Goal: Information Seeking & Learning: Learn about a topic

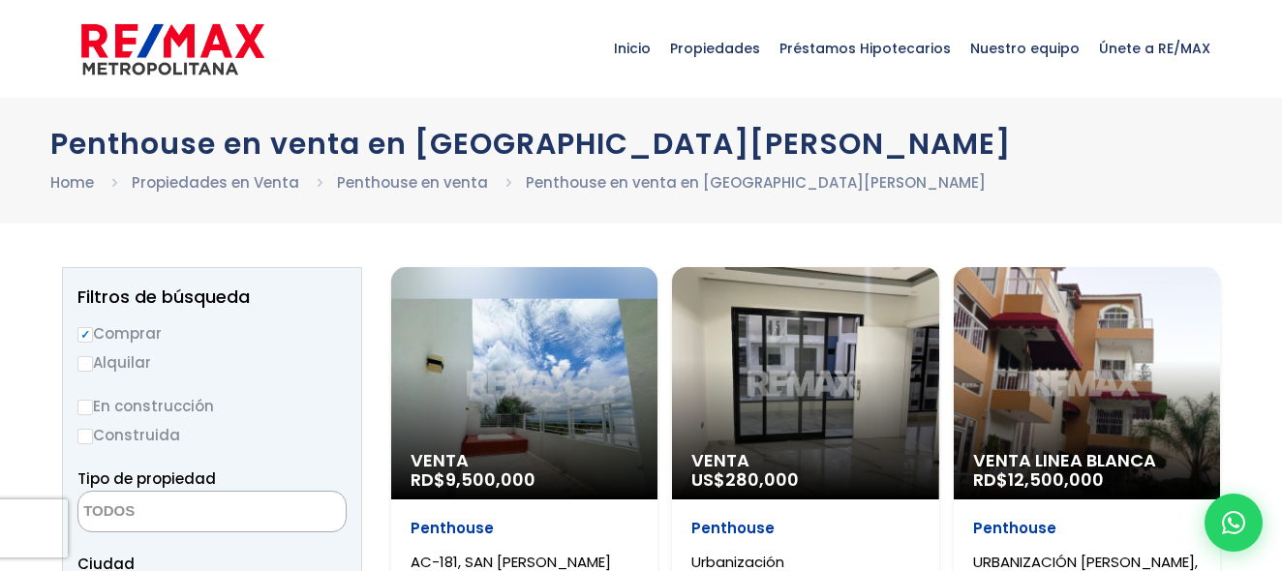
select select
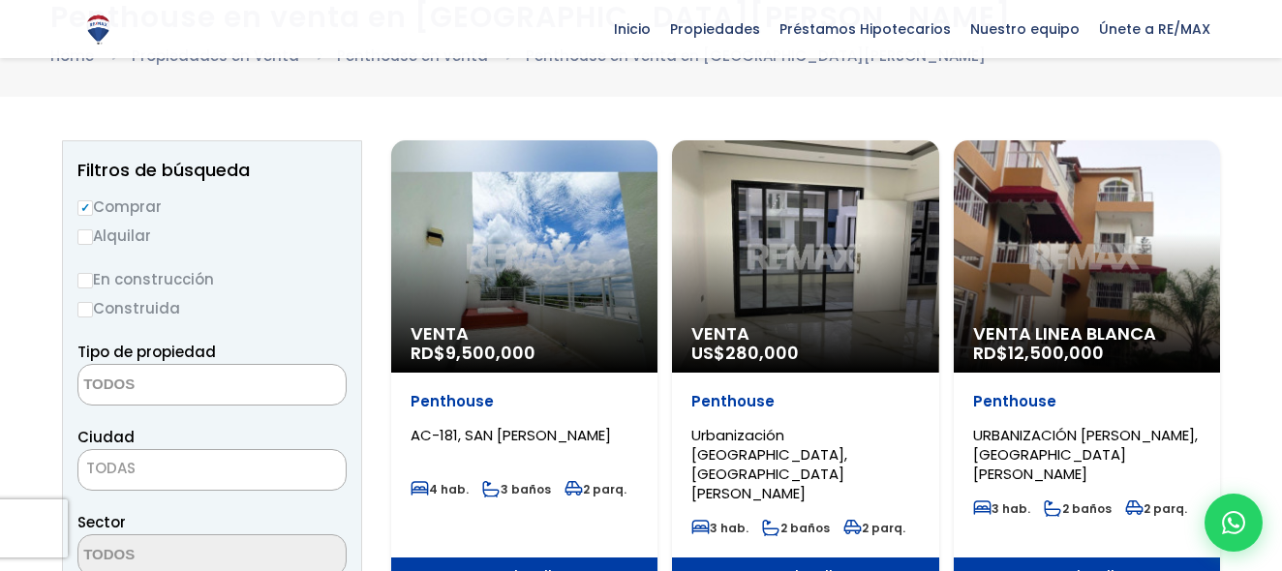
click at [504, 271] on div "Venta RD$ 9,500,000" at bounding box center [524, 256] width 266 height 232
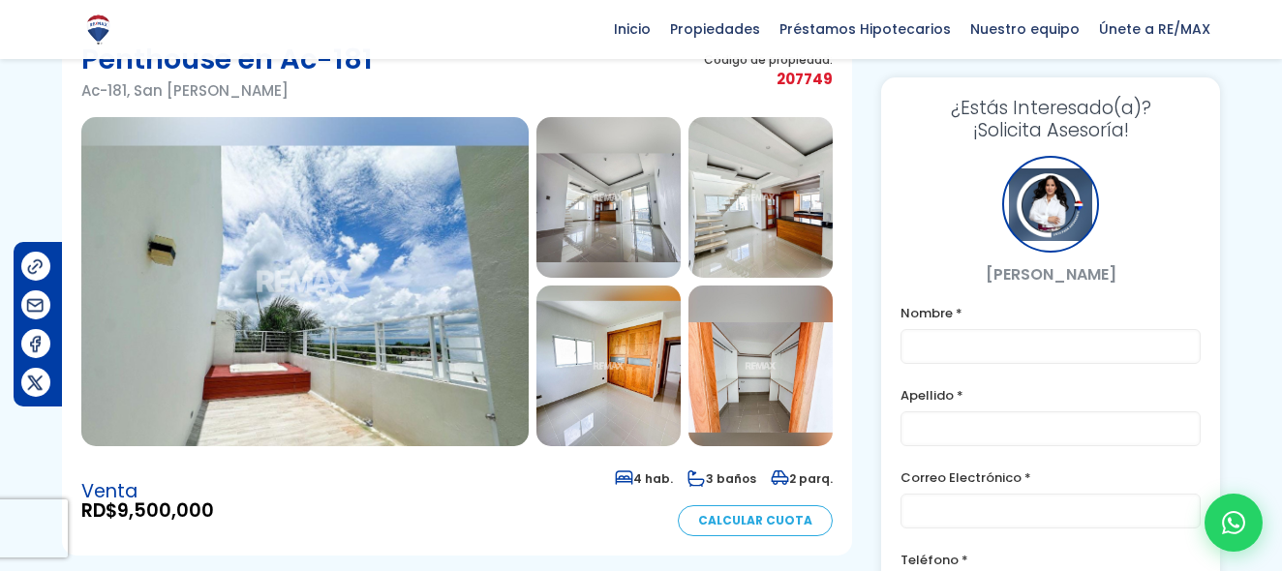
scroll to position [68, 0]
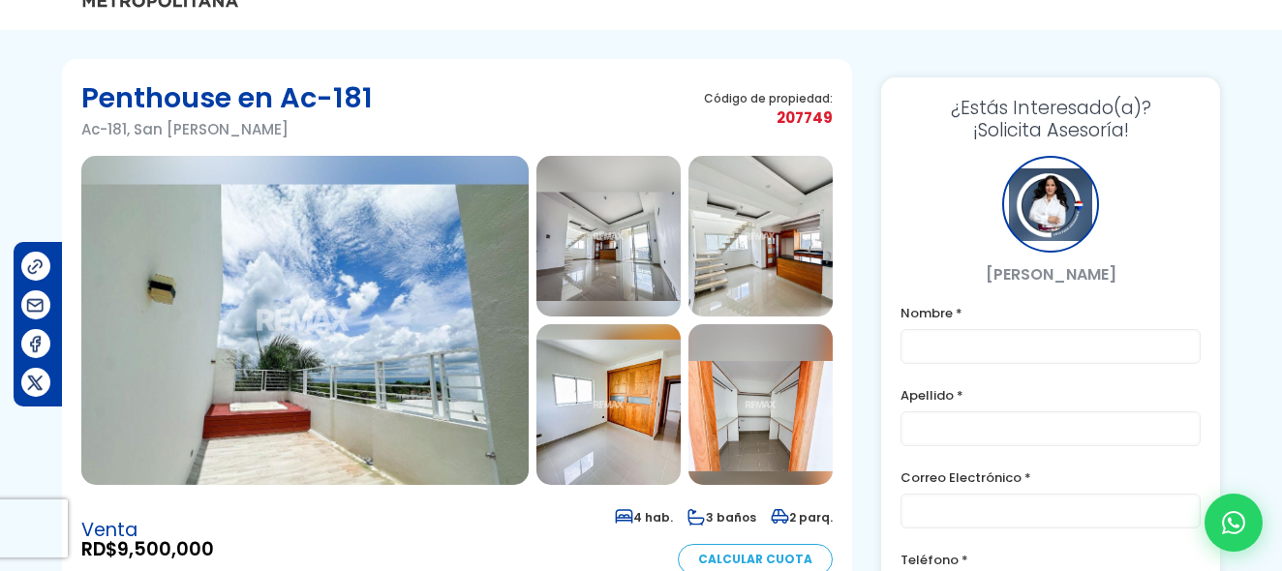
click at [339, 346] on img at bounding box center [304, 320] width 447 height 329
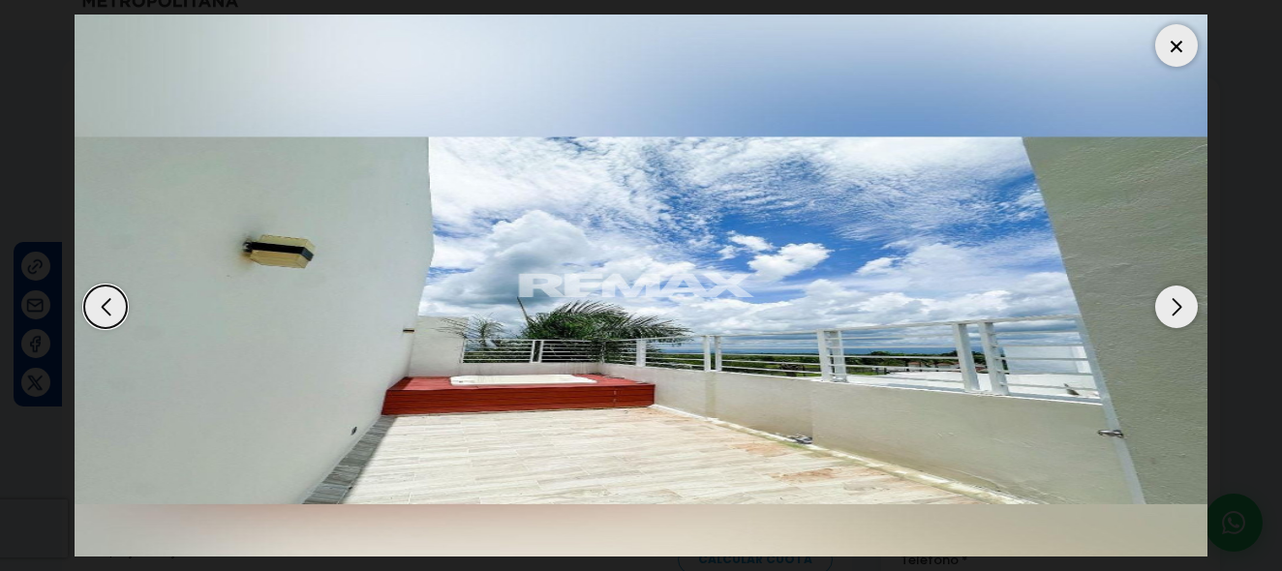
scroll to position [344, 0]
click at [1179, 286] on div "Next slide" at bounding box center [1176, 307] width 43 height 43
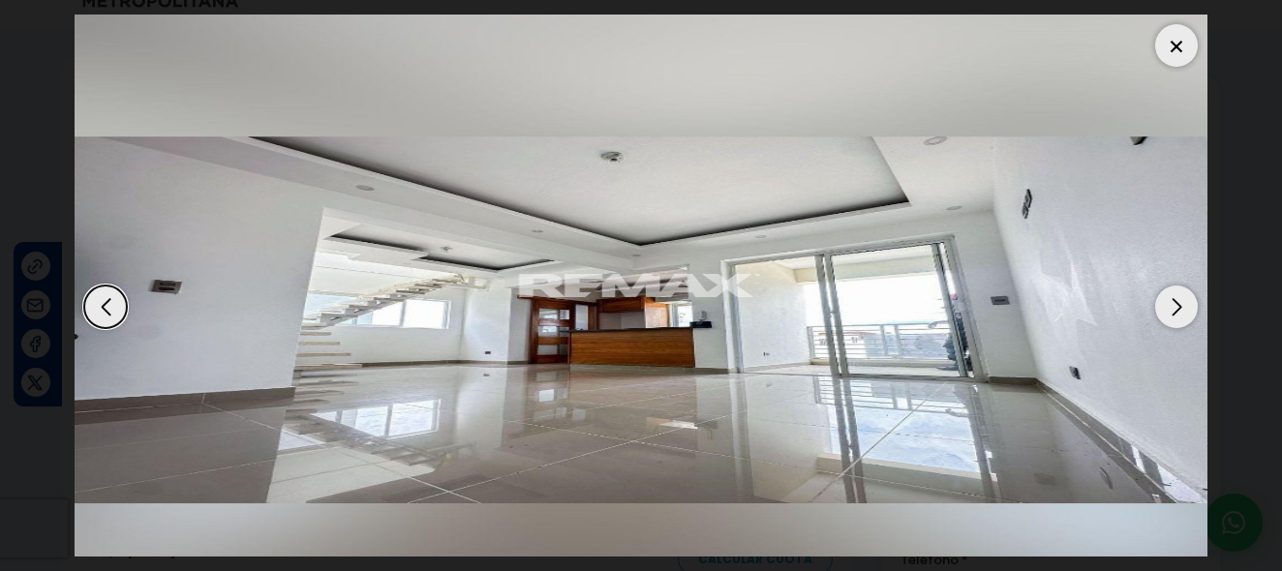
click at [1179, 286] on div "Next slide" at bounding box center [1176, 307] width 43 height 43
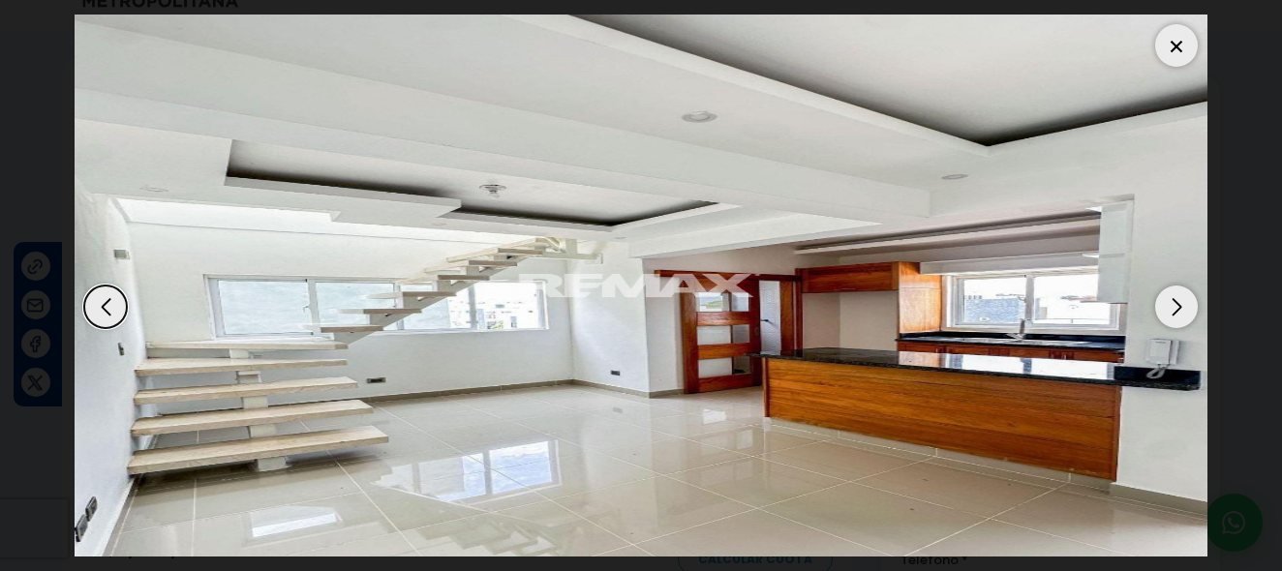
click at [1179, 286] on div "Next slide" at bounding box center [1176, 307] width 43 height 43
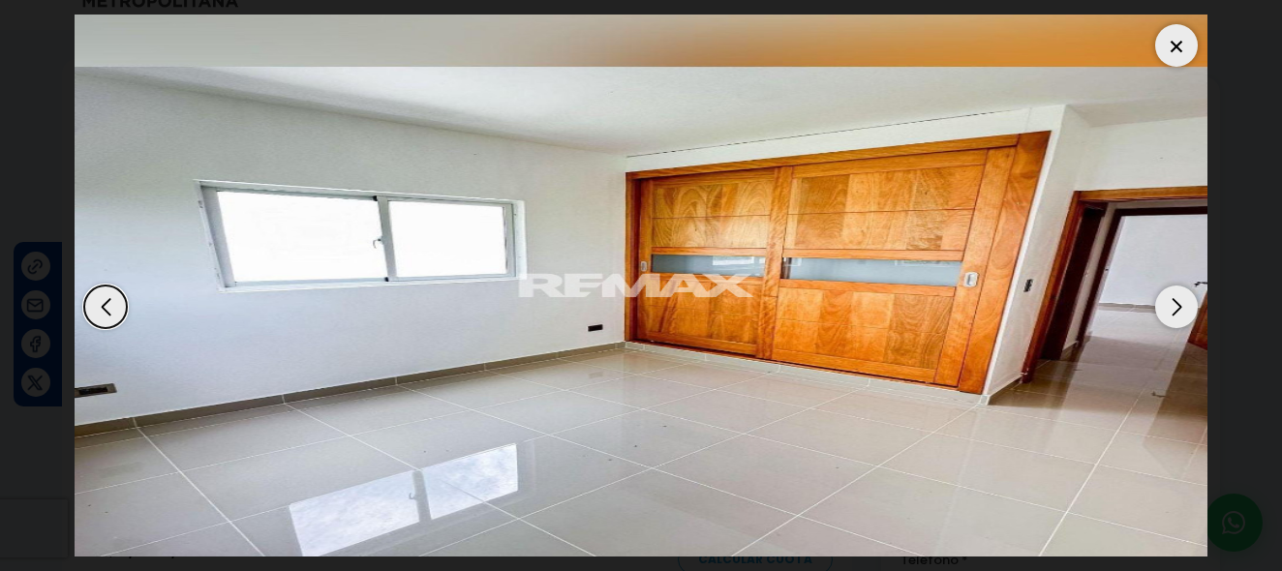
click at [1179, 286] on div "Next slide" at bounding box center [1176, 307] width 43 height 43
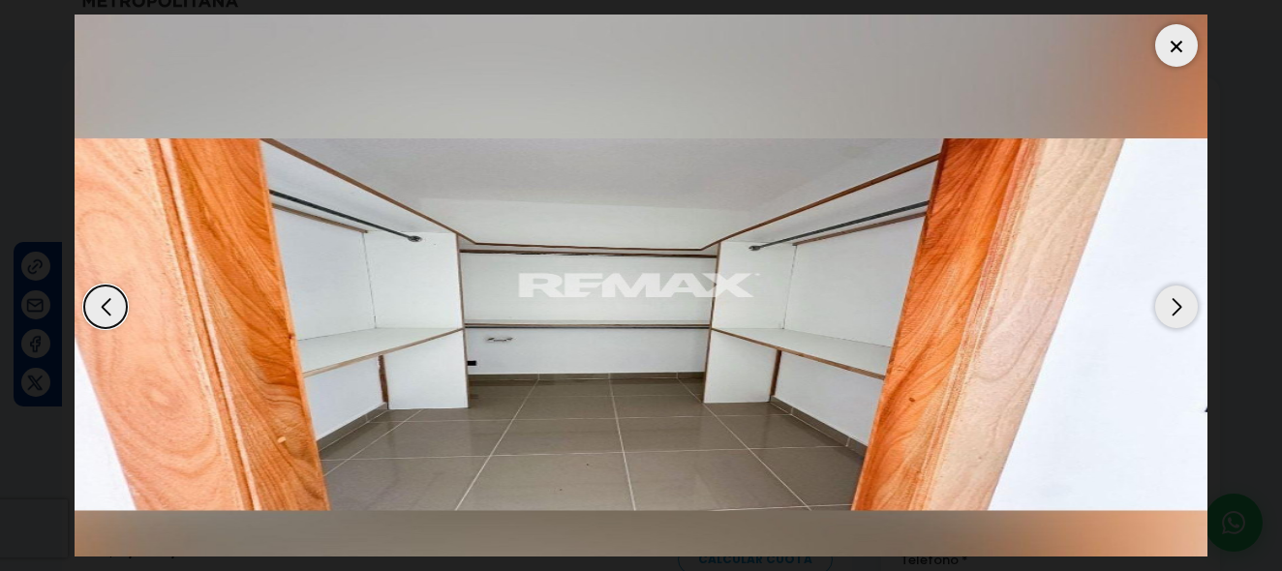
click at [1179, 286] on div "Next slide" at bounding box center [1176, 307] width 43 height 43
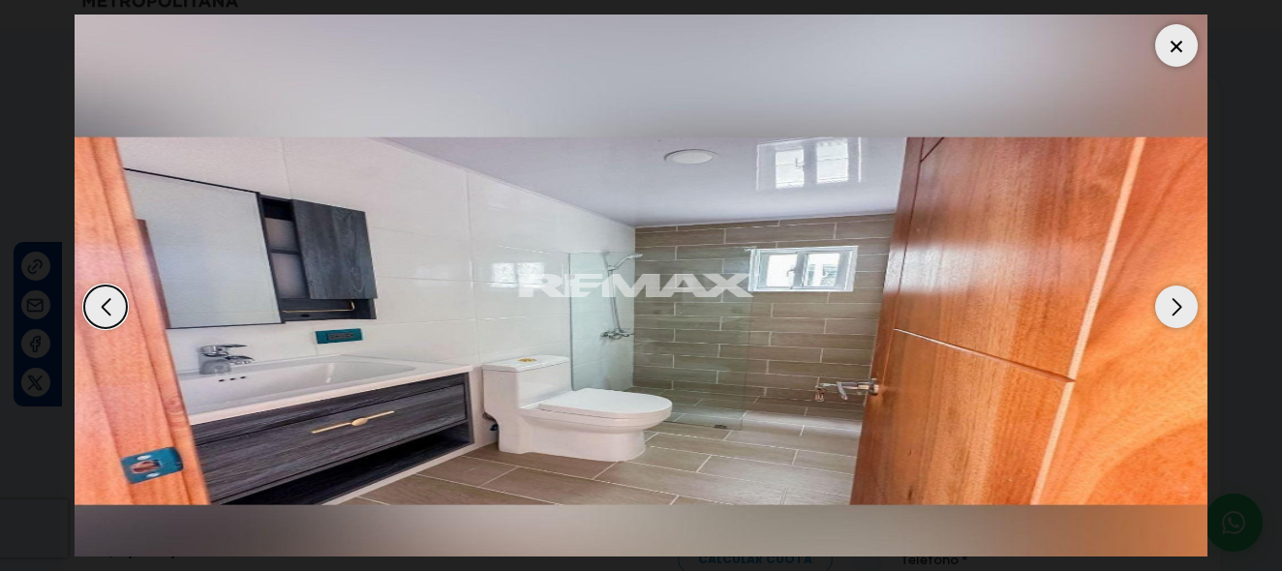
click at [1178, 286] on div "Next slide" at bounding box center [1176, 307] width 43 height 43
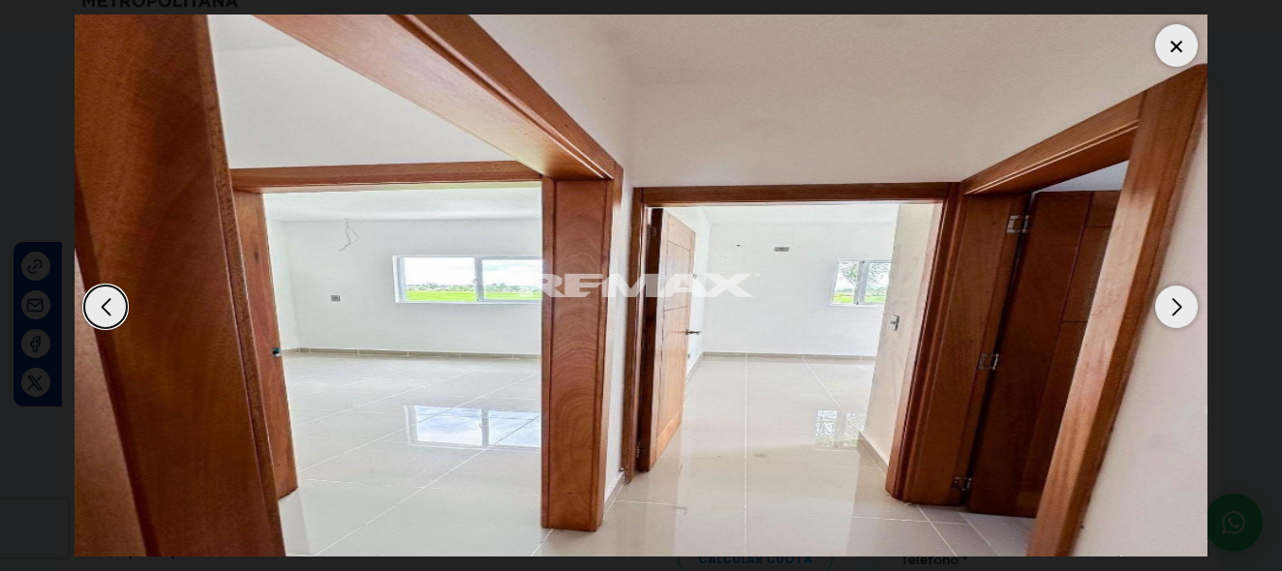
click at [1178, 286] on div "Next slide" at bounding box center [1176, 307] width 43 height 43
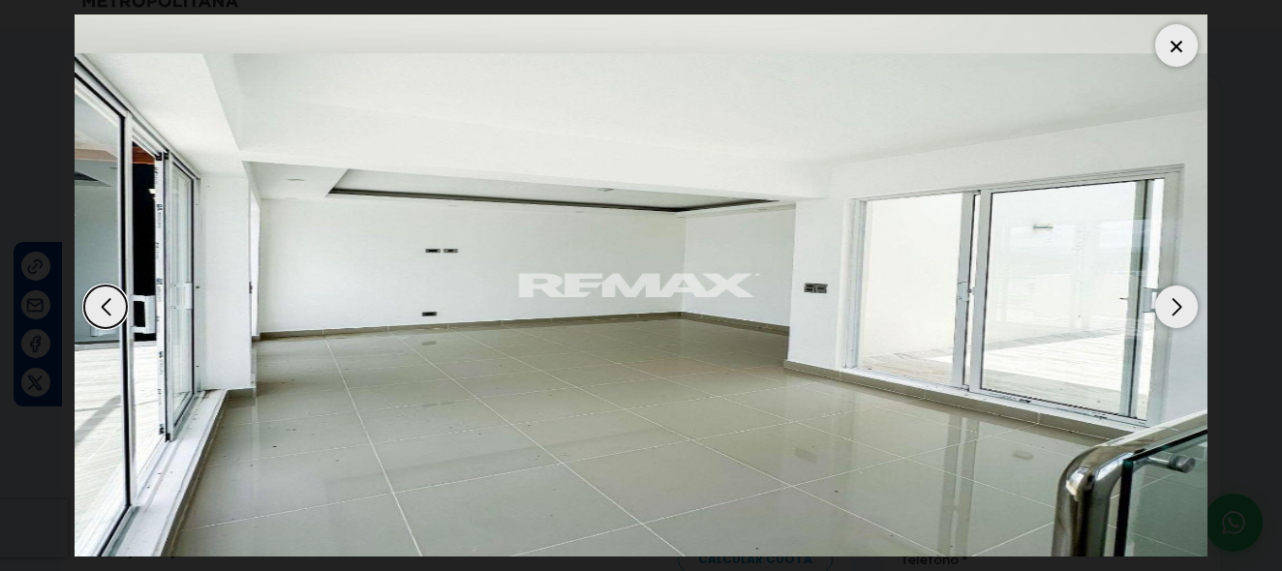
click at [1178, 286] on div "Next slide" at bounding box center [1176, 307] width 43 height 43
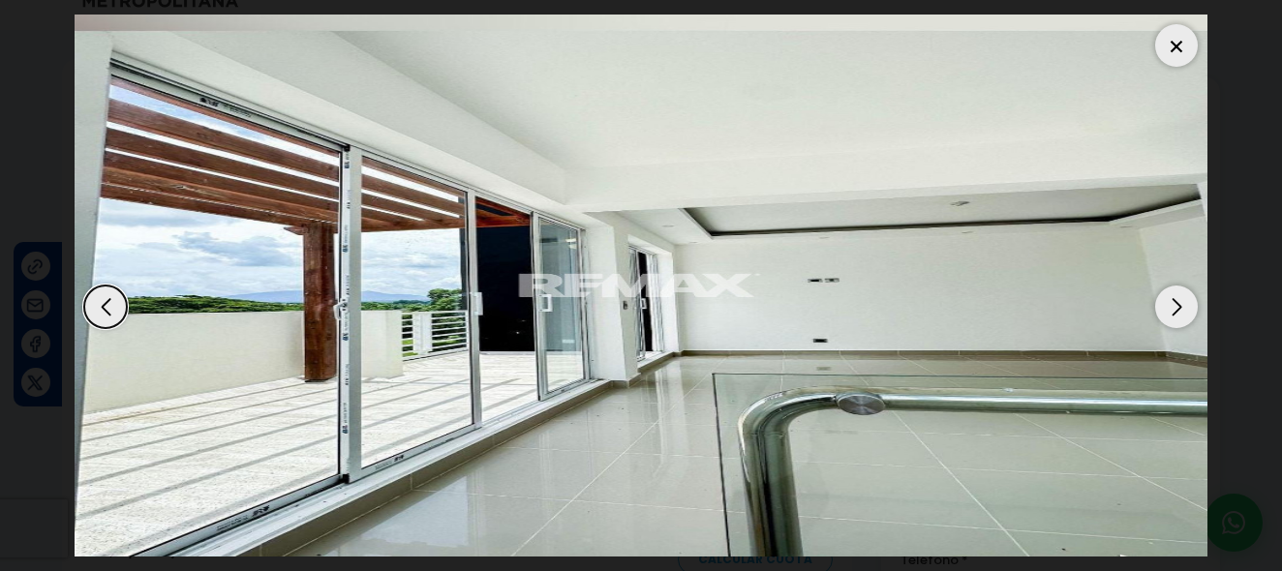
click at [1178, 286] on div "Next slide" at bounding box center [1176, 307] width 43 height 43
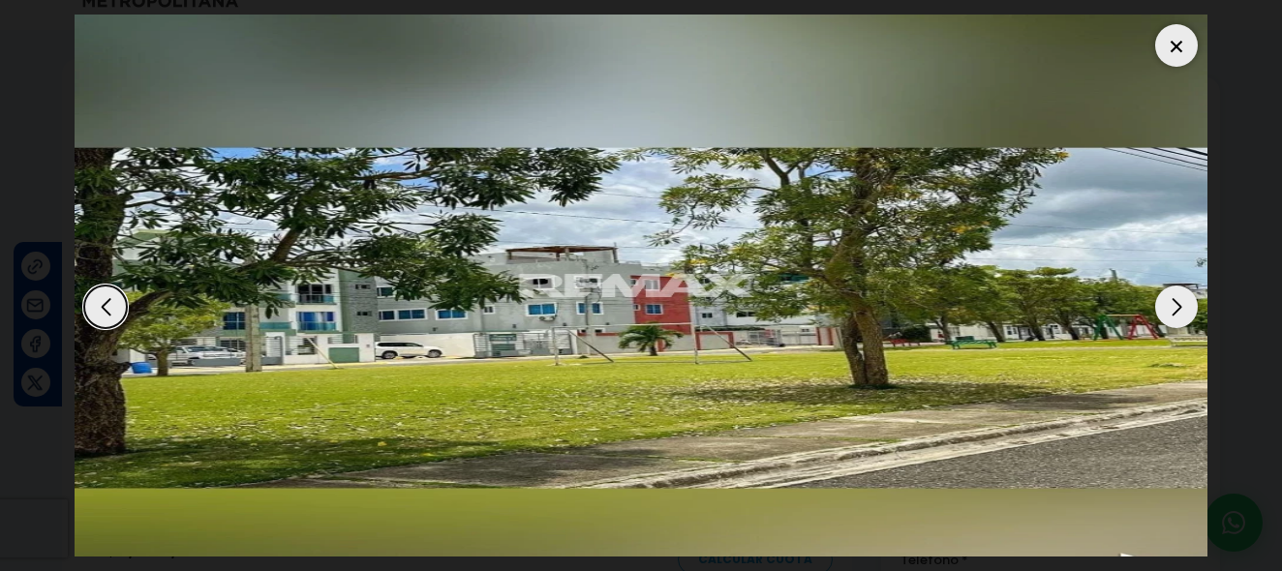
scroll to position [505, 0]
click at [1222, 200] on dialog at bounding box center [641, 285] width 1162 height 571
click at [1222, 205] on dialog at bounding box center [641, 285] width 1162 height 571
click at [1222, 76] on dialog at bounding box center [641, 285] width 1162 height 571
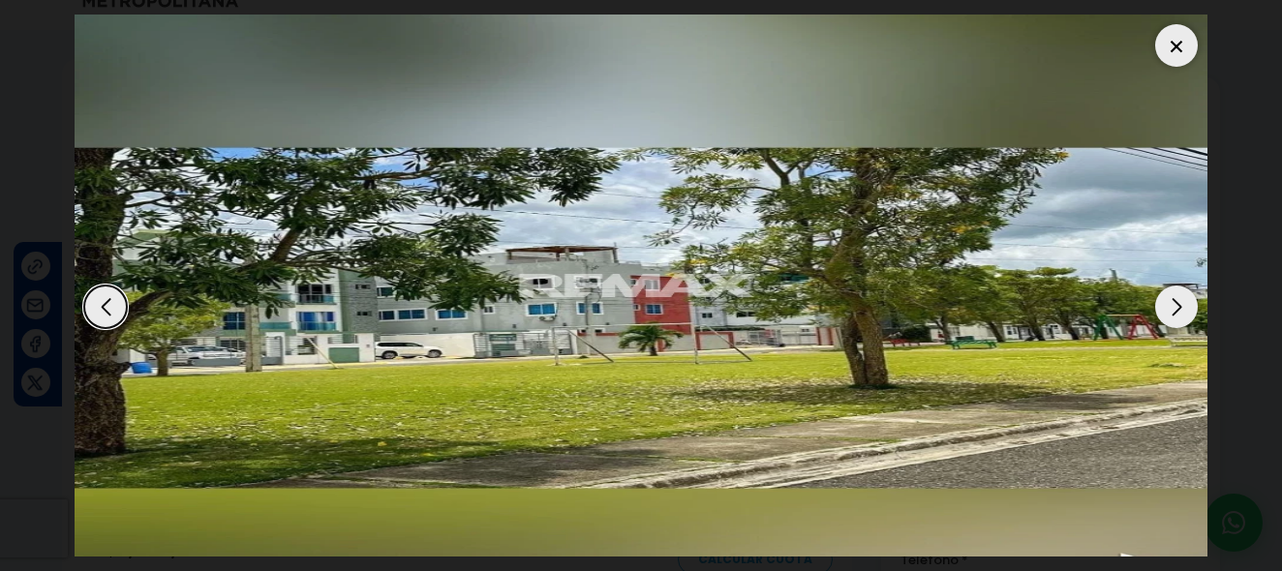
click at [60, 207] on dialog at bounding box center [641, 285] width 1162 height 571
click at [438, 101] on div at bounding box center [641, 286] width 1132 height 542
click at [1169, 286] on div "Next slide" at bounding box center [1176, 307] width 43 height 43
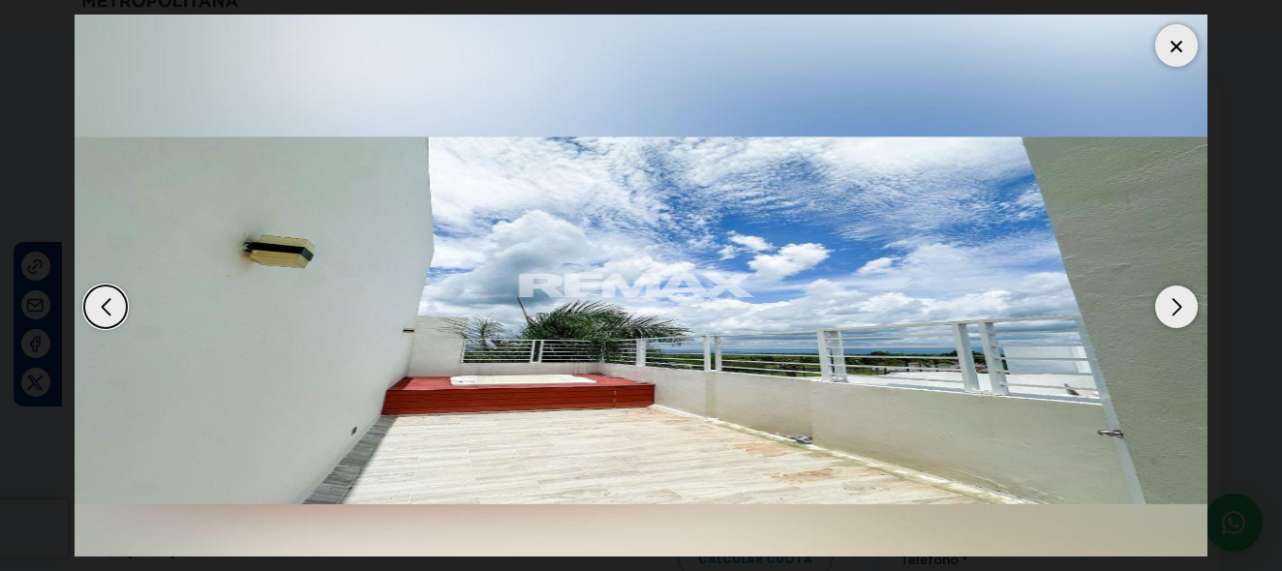
click at [1169, 286] on div "Next slide" at bounding box center [1176, 307] width 43 height 43
